Goal: Find contact information

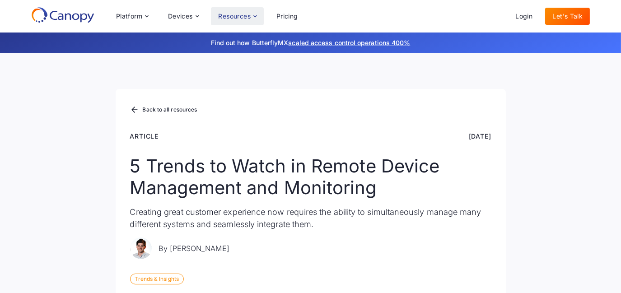
click at [256, 15] on icon at bounding box center [254, 16] width 3 height 2
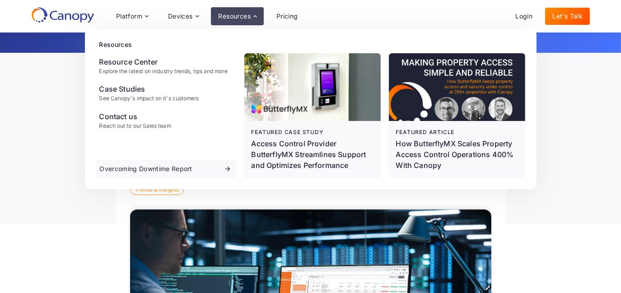
scroll to position [90, 0]
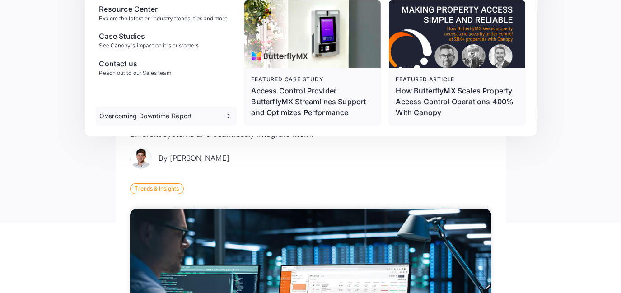
click at [551, 156] on div "Back to all resources Article [DATE] 5 Trends to Watch in Remote Device Managem…" at bounding box center [310, 93] width 621 height 261
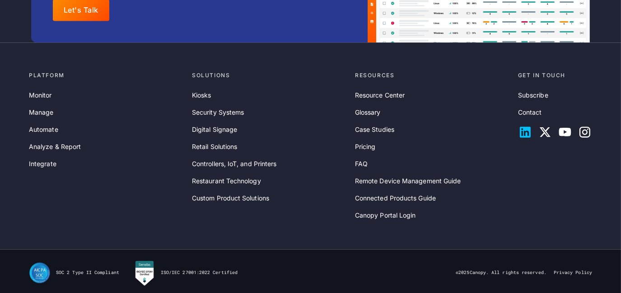
scroll to position [2848, 0]
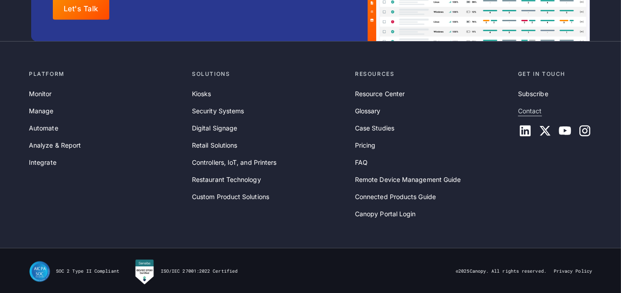
click at [533, 109] on link "Contact" at bounding box center [530, 111] width 24 height 10
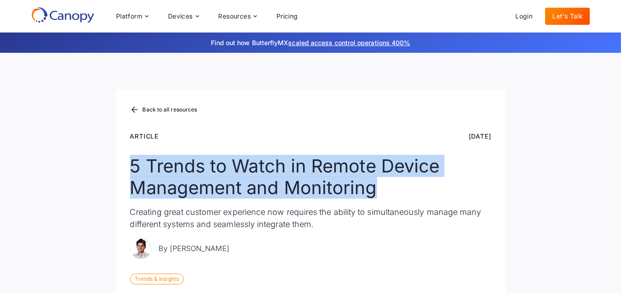
drag, startPoint x: 314, startPoint y: 187, endPoint x: 43, endPoint y: 163, distance: 272.4
click at [116, 163] on div "Back to all resources Article [DATE] 5 Trends to Watch in Remote Device Managem…" at bounding box center [311, 201] width 390 height 224
copy h1 "5 Trends to Watch in Remote Device Management and Monitoring"
